Goal: Task Accomplishment & Management: Manage account settings

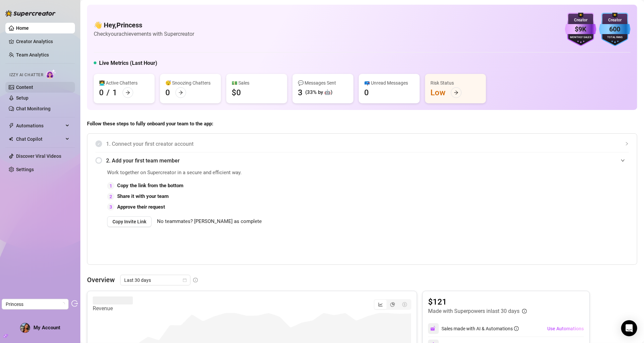
click at [30, 85] on link "Content" at bounding box center [24, 87] width 17 height 5
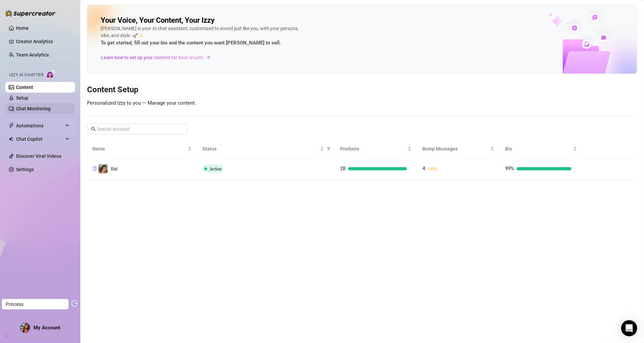
click at [26, 106] on link "Chat Monitoring" at bounding box center [33, 108] width 34 height 5
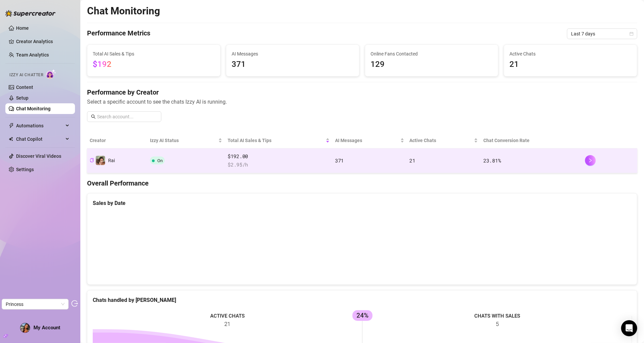
click at [234, 157] on span "$192.00" at bounding box center [279, 157] width 102 height 8
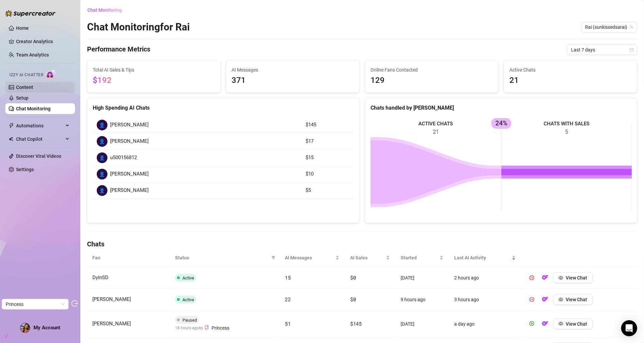
click at [33, 89] on link "Content" at bounding box center [24, 87] width 17 height 5
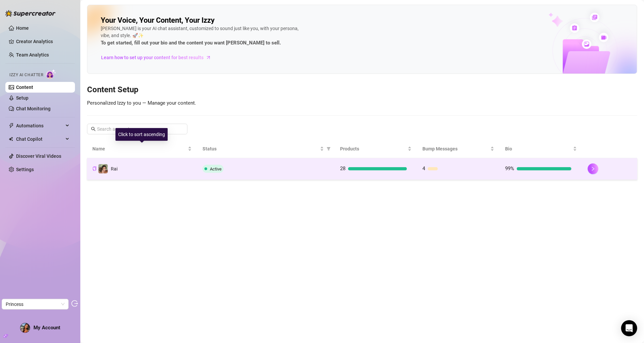
click at [191, 169] on td "Rai" at bounding box center [142, 169] width 110 height 22
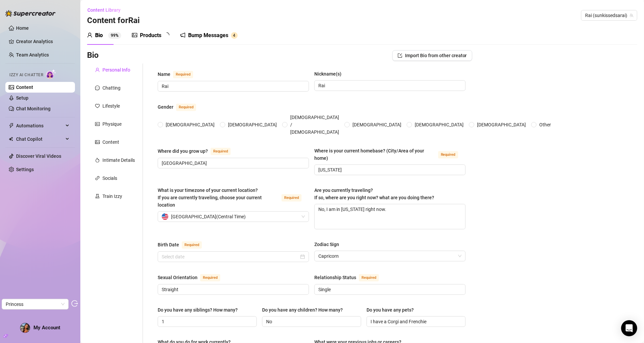
radio input "true"
type input "[DATE]"
click at [28, 95] on link "Setup" at bounding box center [22, 97] width 12 height 5
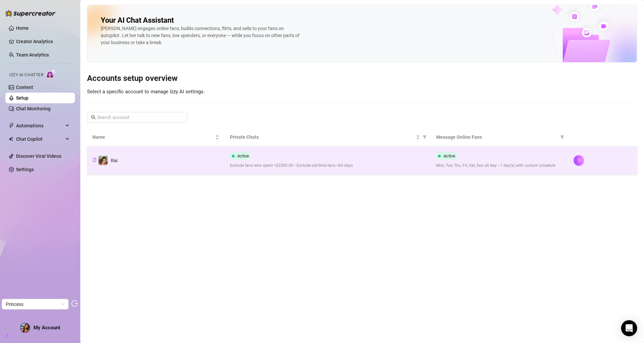
click at [230, 168] on td "Active Exclude fans who spent >$2000.00 • Exclude old-time fans >60 days" at bounding box center [328, 161] width 206 height 28
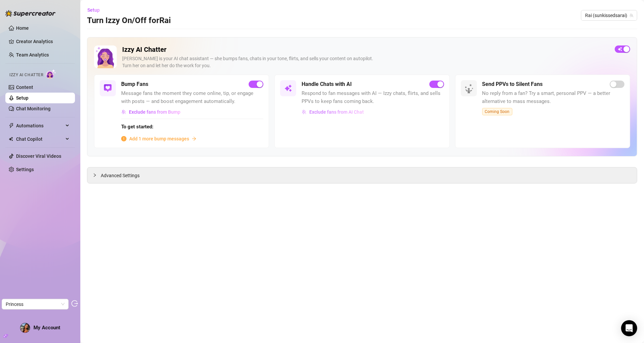
click at [333, 111] on span "Exclude fans from AI Chat" at bounding box center [336, 111] width 55 height 5
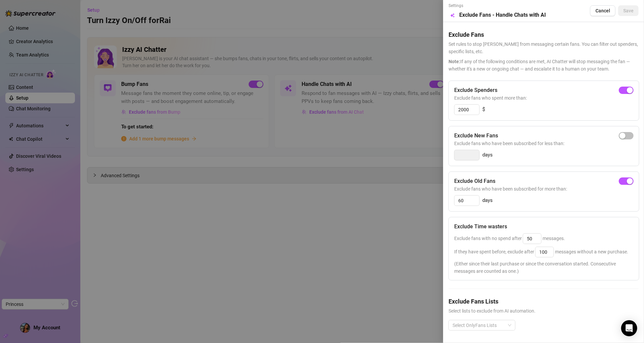
click at [288, 235] on div at bounding box center [322, 171] width 644 height 343
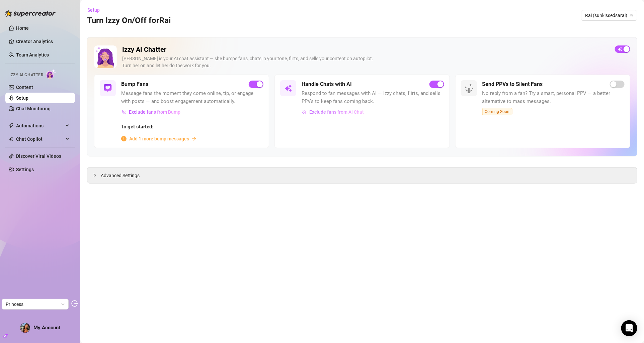
drag, startPoint x: 373, startPoint y: 109, endPoint x: 306, endPoint y: 110, distance: 67.3
click at [306, 110] on div "Exclude fans from AI Chat" at bounding box center [372, 112] width 142 height 11
drag, startPoint x: 303, startPoint y: 84, endPoint x: 366, endPoint y: 114, distance: 69.6
click at [366, 114] on div "Handle Chats with AI Respond to fan messages with AI — Izzy chats, flirts, and …" at bounding box center [372, 98] width 142 height 37
